Goal: Information Seeking & Learning: Check status

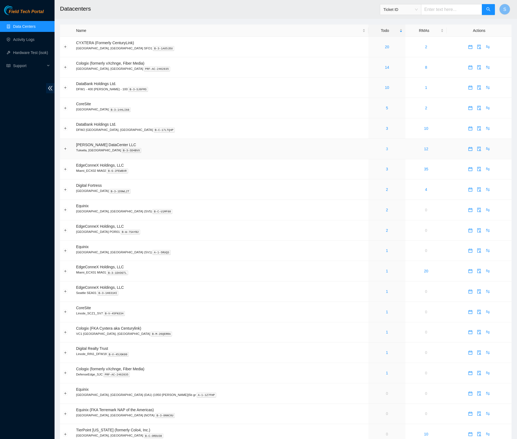
click at [386, 148] on link "3" at bounding box center [387, 149] width 2 height 4
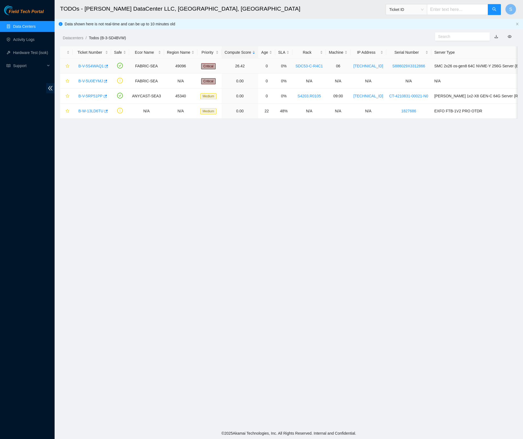
click at [86, 65] on link "B-V-5S4WAQ1" at bounding box center [90, 66] width 25 height 4
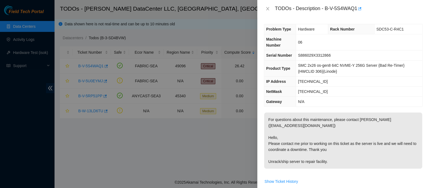
click at [315, 14] on div "TODOs - Description - B-V-5S4WAQ1" at bounding box center [344, 8] width 172 height 17
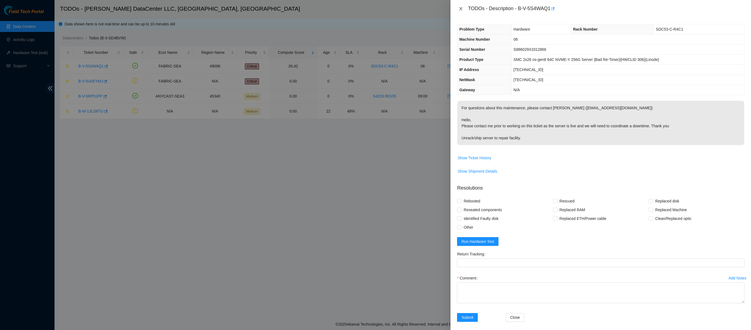
click at [461, 11] on button "Close" at bounding box center [461, 8] width 8 height 5
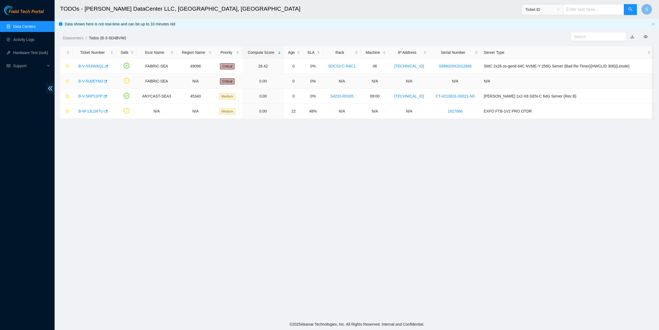
click at [86, 80] on link "B-V-5U0EYMJ" at bounding box center [90, 81] width 25 height 4
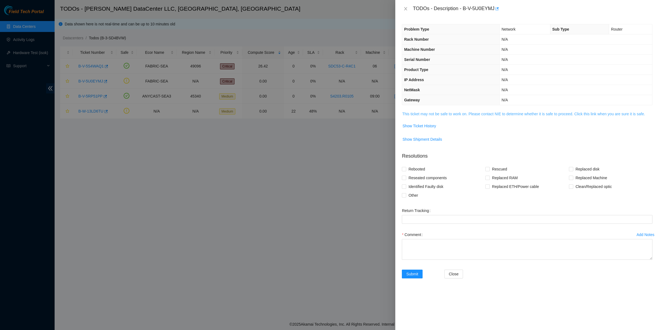
click at [477, 112] on link "This ticket may not be safe to work on. Please contact NIE to determine whether…" at bounding box center [523, 114] width 243 height 4
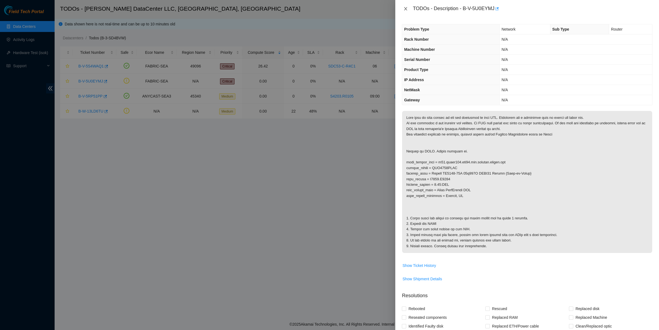
click at [407, 10] on icon "close" at bounding box center [405, 8] width 3 height 3
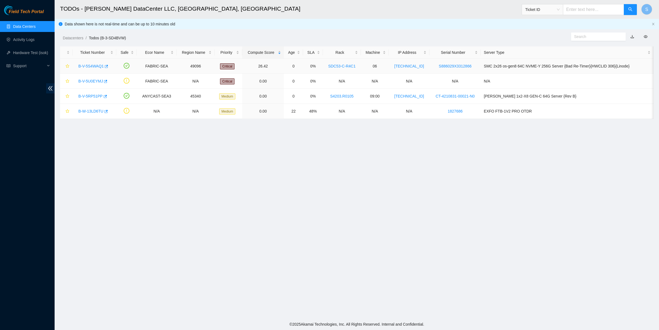
click at [92, 65] on link "B-V-5S4WAQ1" at bounding box center [90, 66] width 25 height 4
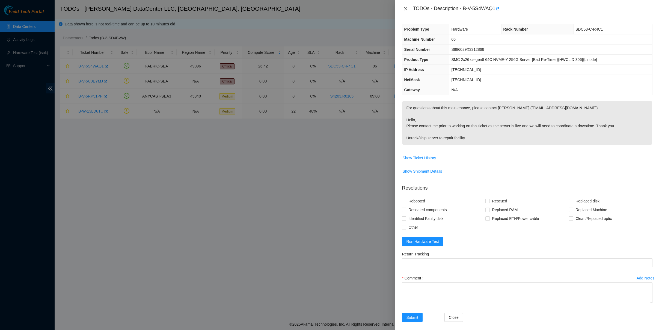
click at [405, 10] on icon "close" at bounding box center [405, 9] width 4 height 4
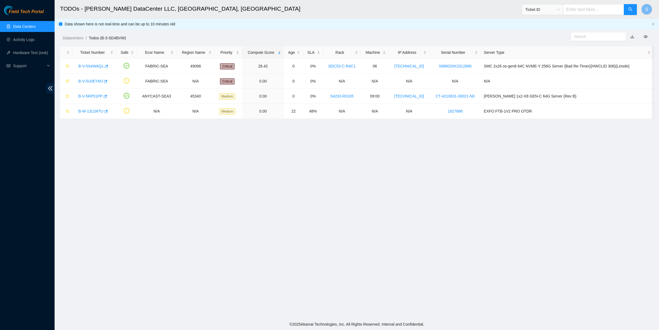
click at [480, 22] on div "Datacenters / Todos (B-3-SD4BVW) /" at bounding box center [281, 25] width 453 height 31
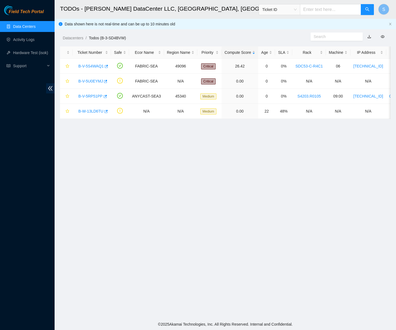
click at [30, 13] on span "Field Tech Portal" at bounding box center [26, 11] width 35 height 5
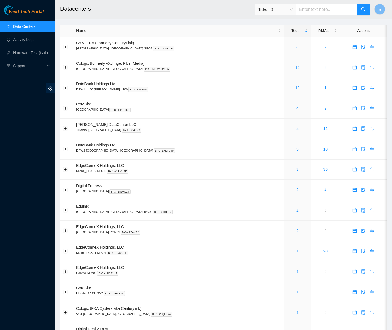
click at [134, 14] on h2 "Datacenters" at bounding box center [193, 8] width 267 height 17
click at [120, 16] on h2 "Datacenters" at bounding box center [193, 8] width 267 height 17
click at [161, 10] on h2 "Datacenters" at bounding box center [193, 8] width 267 height 17
